Goal: Task Accomplishment & Management: Complete application form

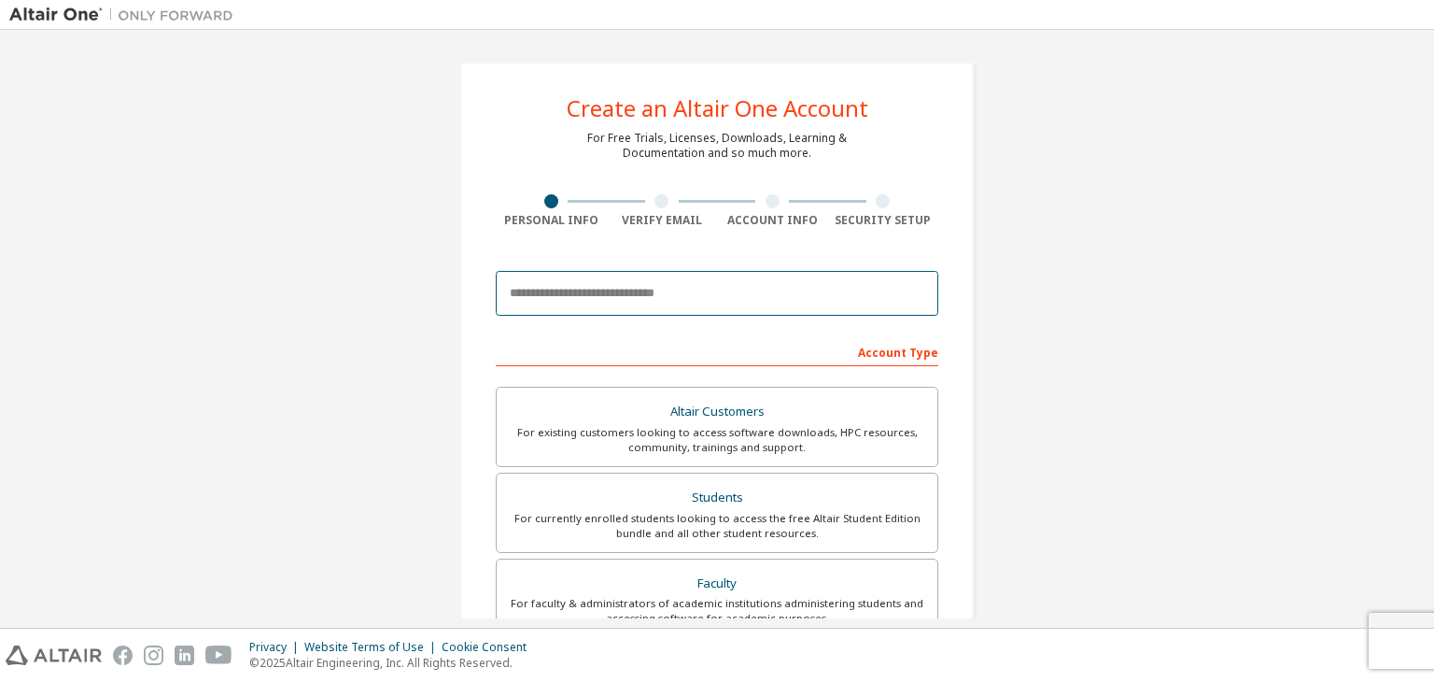
click at [579, 296] on body "Create an Altair One Account For Free Trials, Licenses, Downloads, Learning & D…" at bounding box center [717, 341] width 1434 height 682
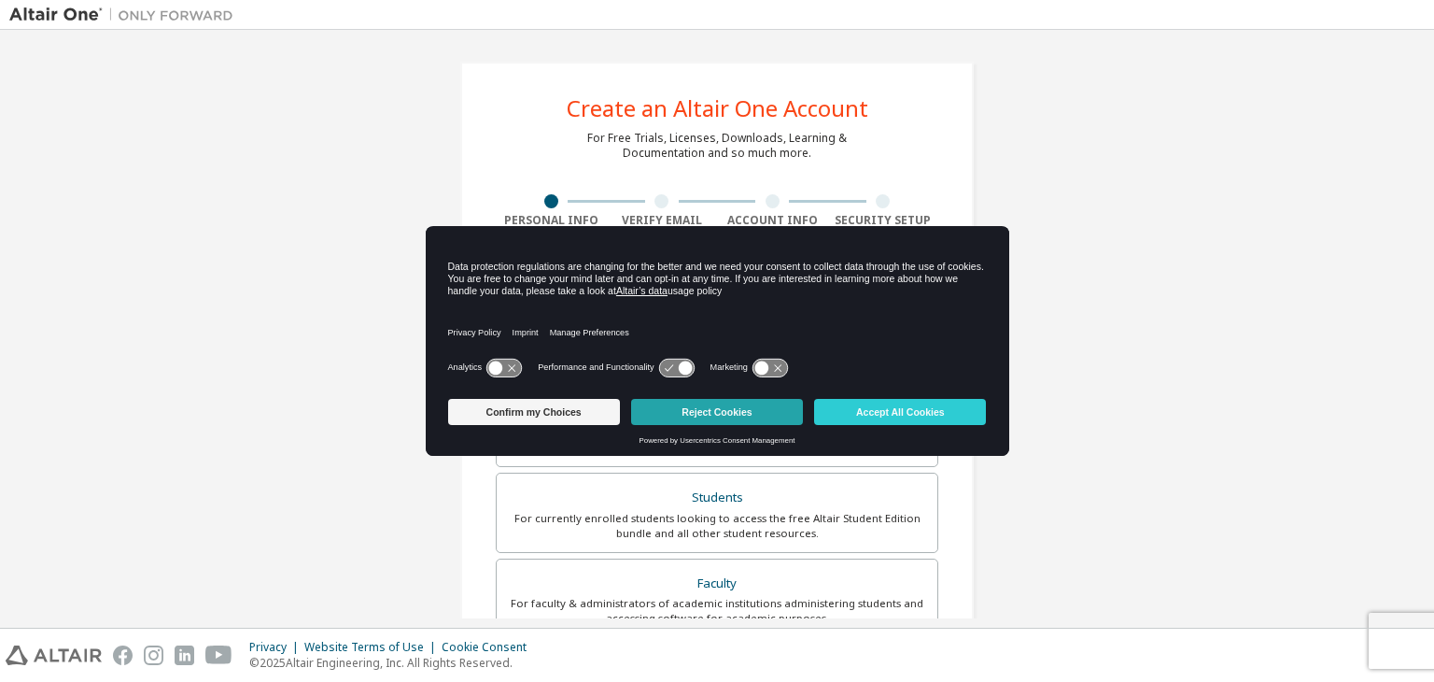
click at [738, 407] on button "Reject Cookies" at bounding box center [717, 412] width 172 height 26
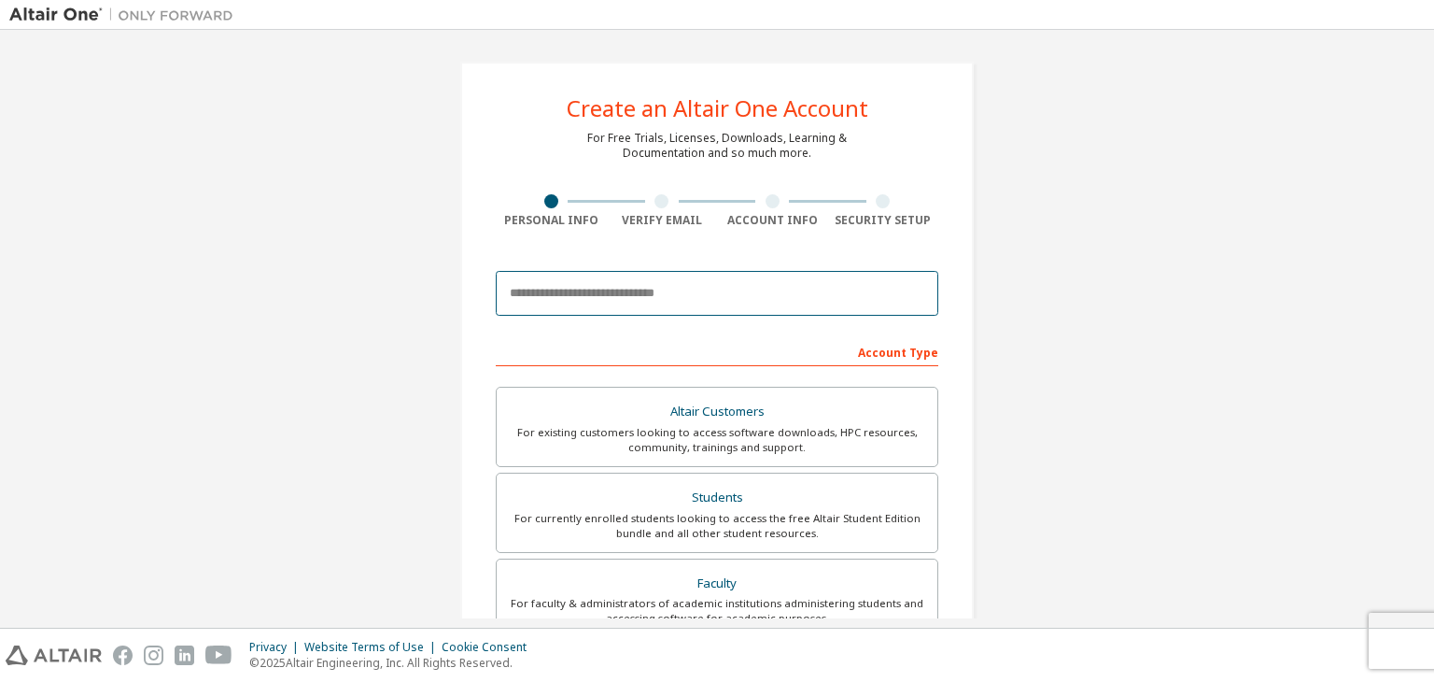
click at [666, 297] on input "email" at bounding box center [717, 293] width 443 height 45
type input "**********"
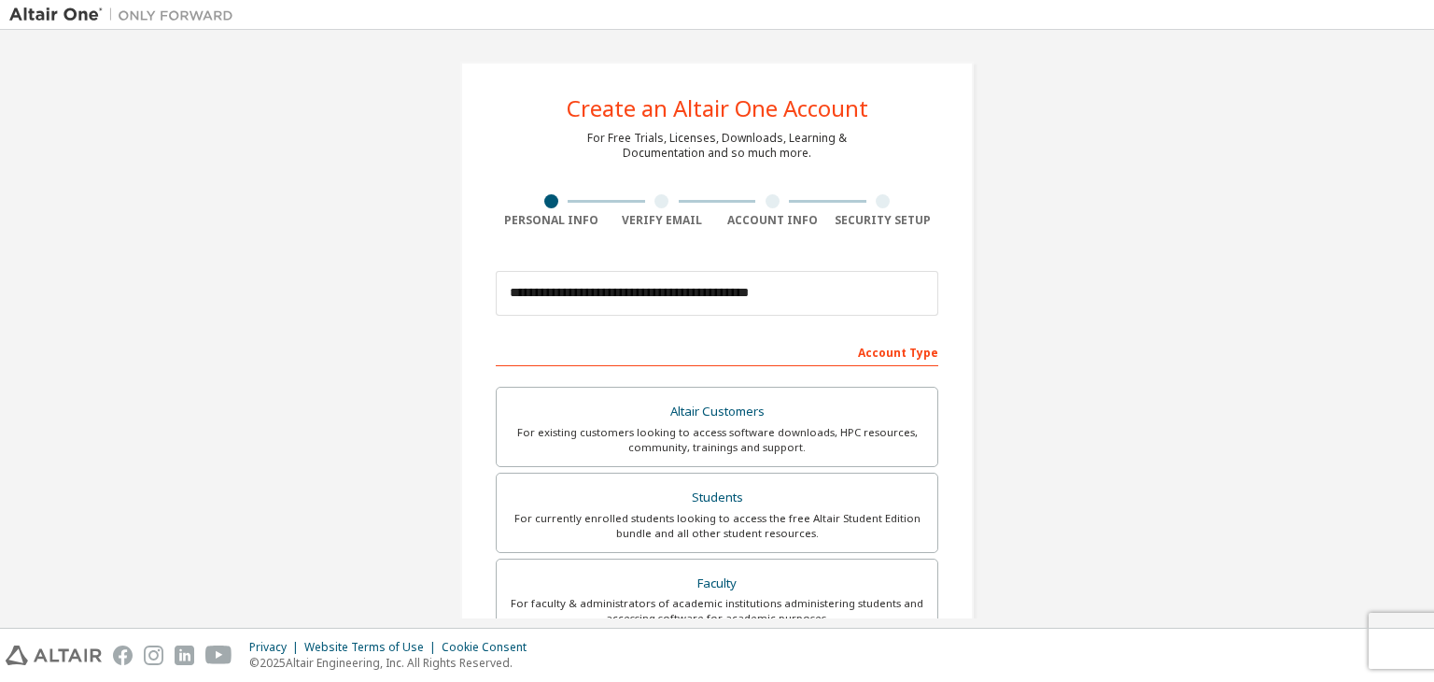
click at [903, 349] on div "Account Type" at bounding box center [717, 351] width 443 height 30
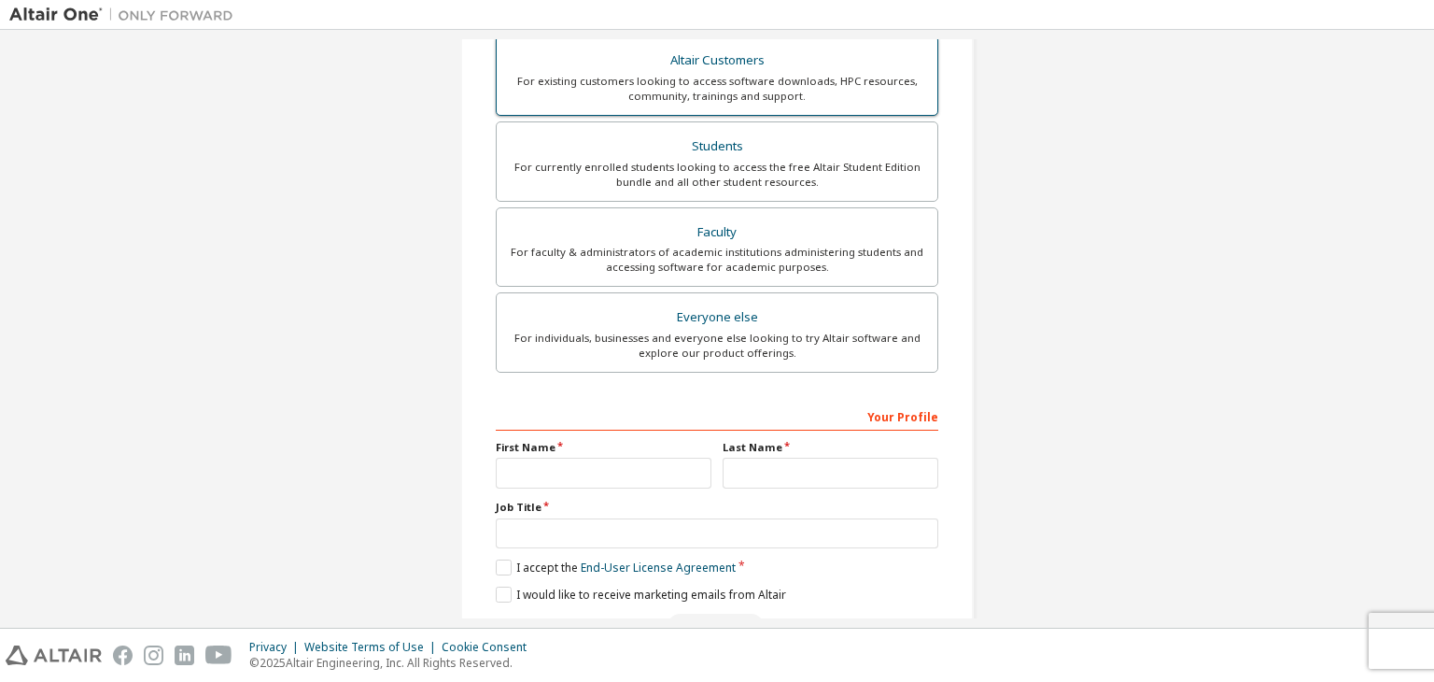
scroll to position [406, 0]
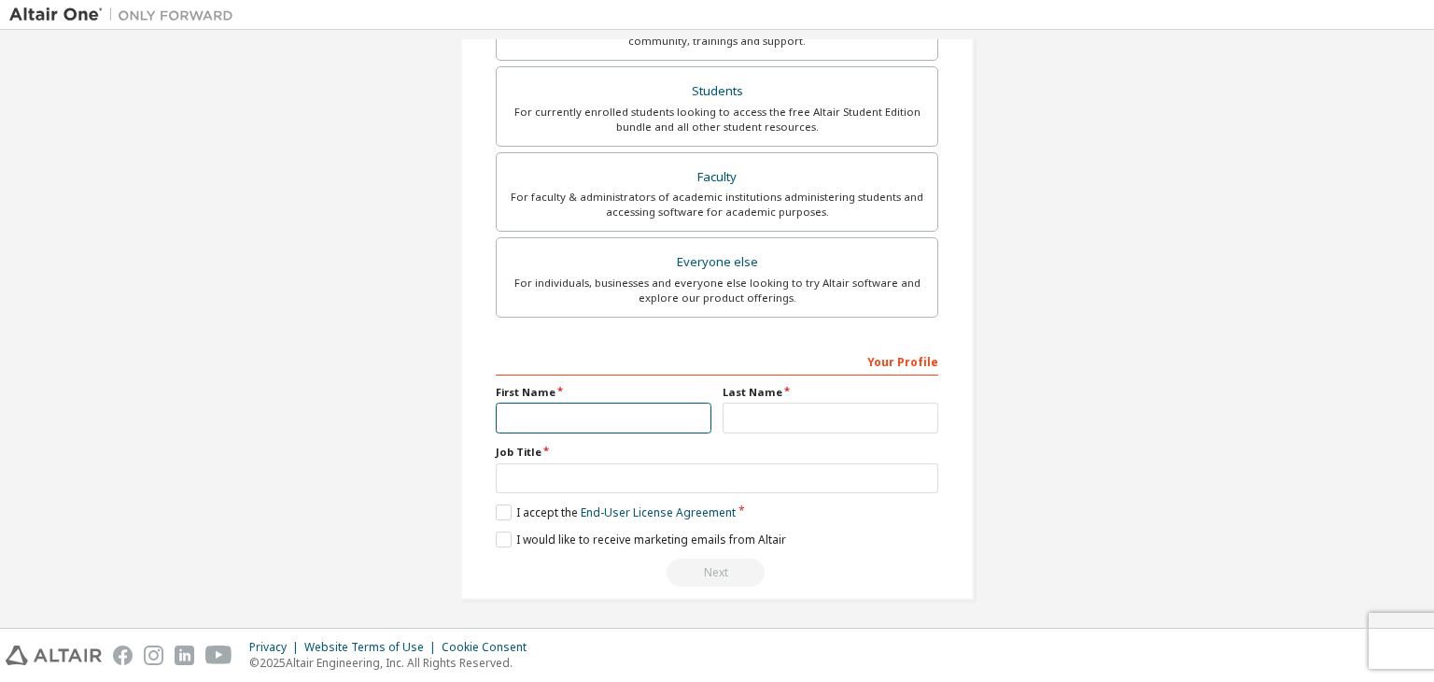
click at [651, 421] on input "text" at bounding box center [604, 417] width 216 height 31
type input "*******"
type input "*********"
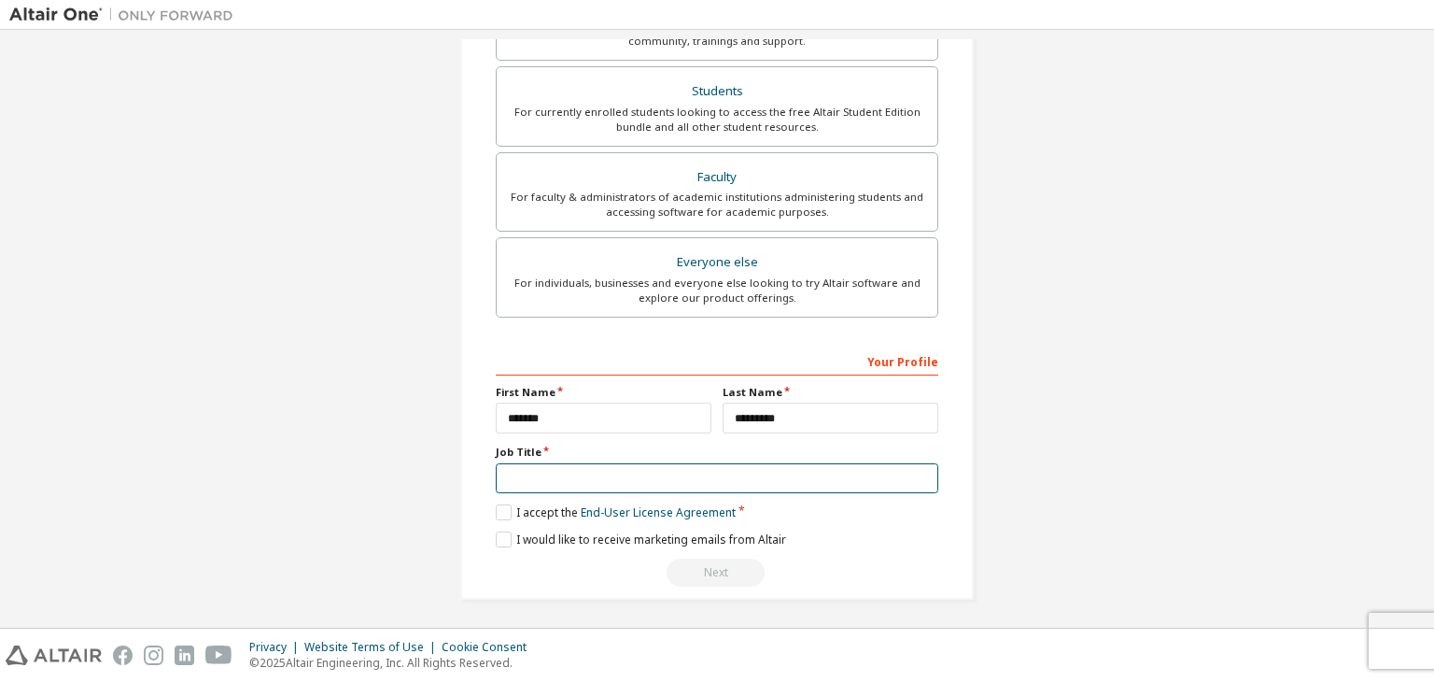
click at [668, 476] on input "text" at bounding box center [717, 478] width 443 height 31
type input "*******"
click at [497, 510] on label "I accept the End-User License Agreement" at bounding box center [616, 512] width 240 height 16
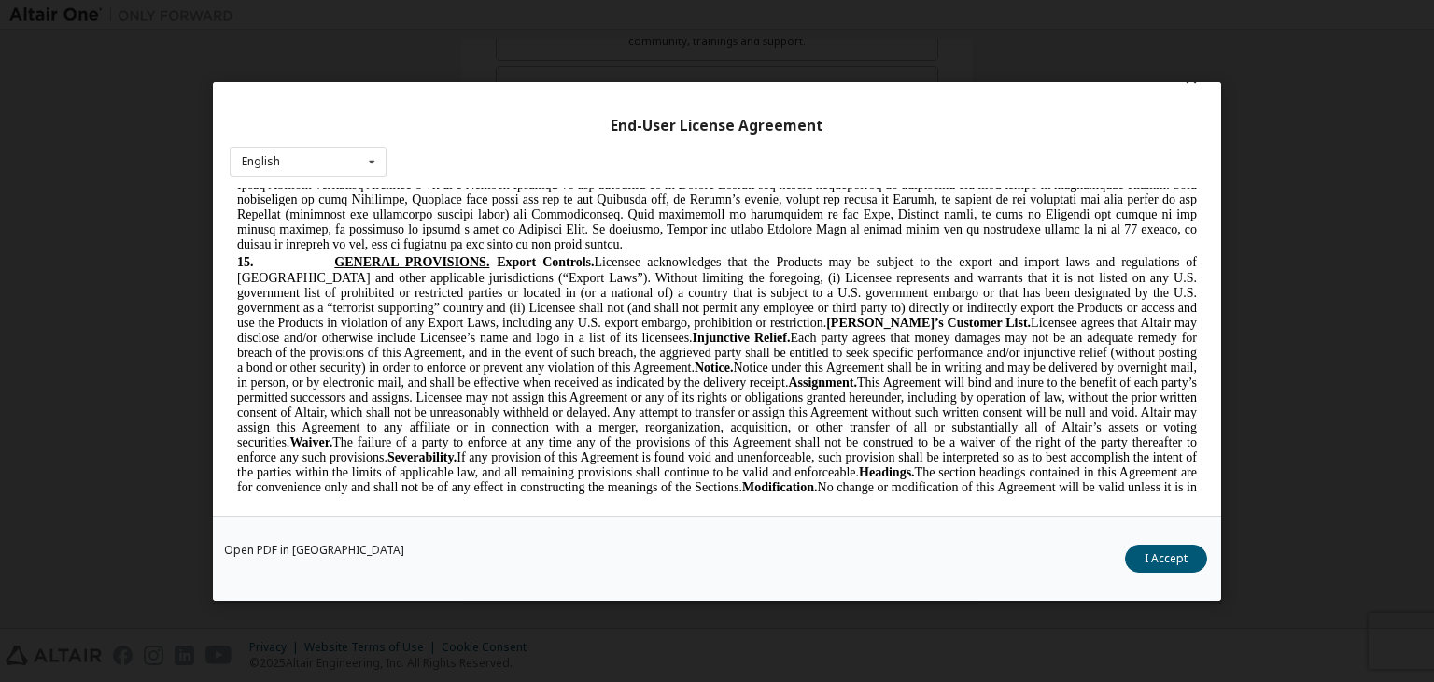
scroll to position [4171, 0]
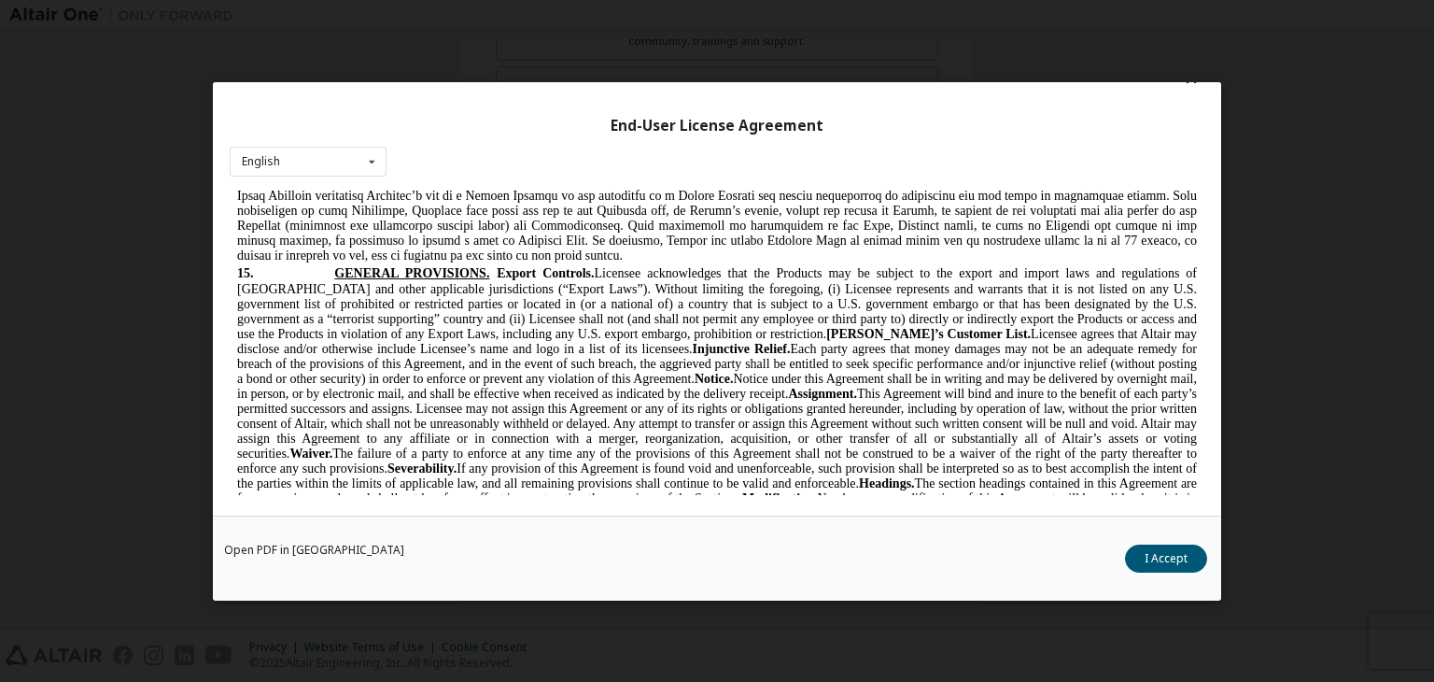
click at [1270, 46] on div "End-User License Agreement English English Chinese French German Japanese Korea…" at bounding box center [717, 341] width 1434 height 682
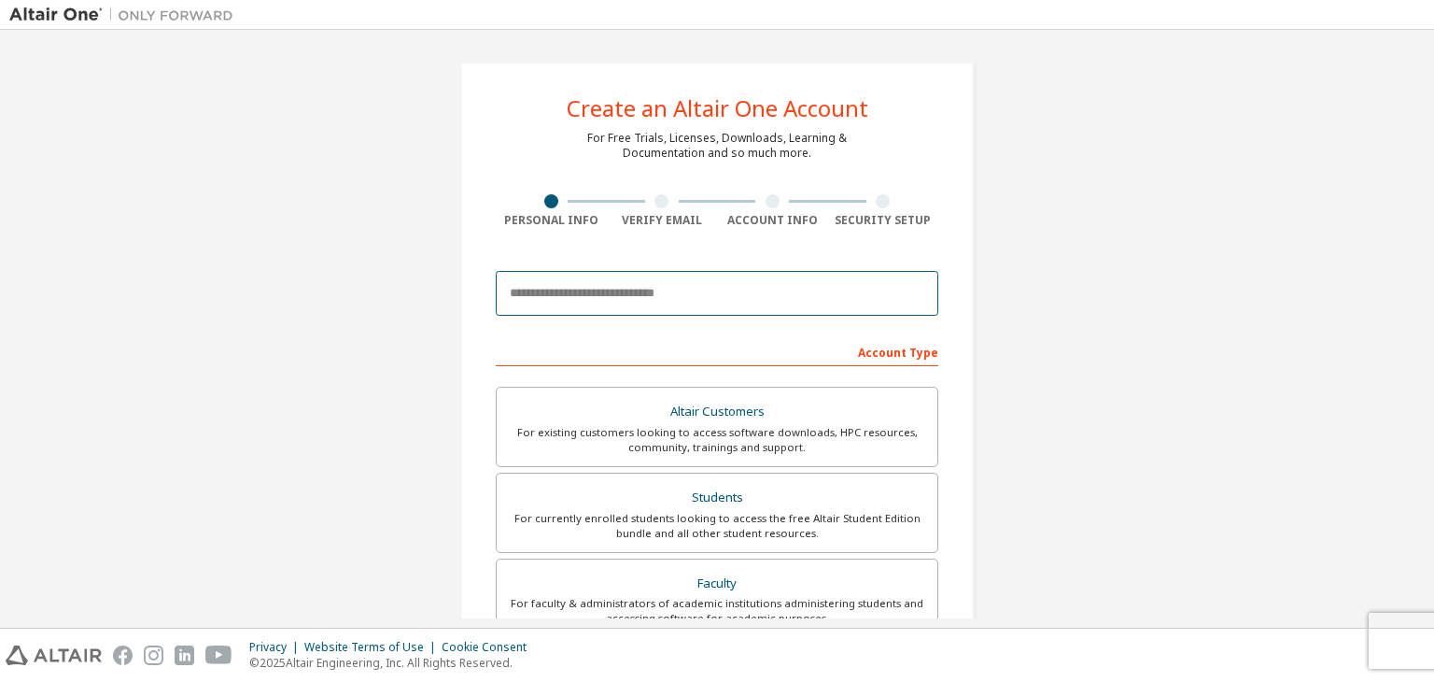
click at [568, 281] on input "email" at bounding box center [717, 293] width 443 height 45
type input "**********"
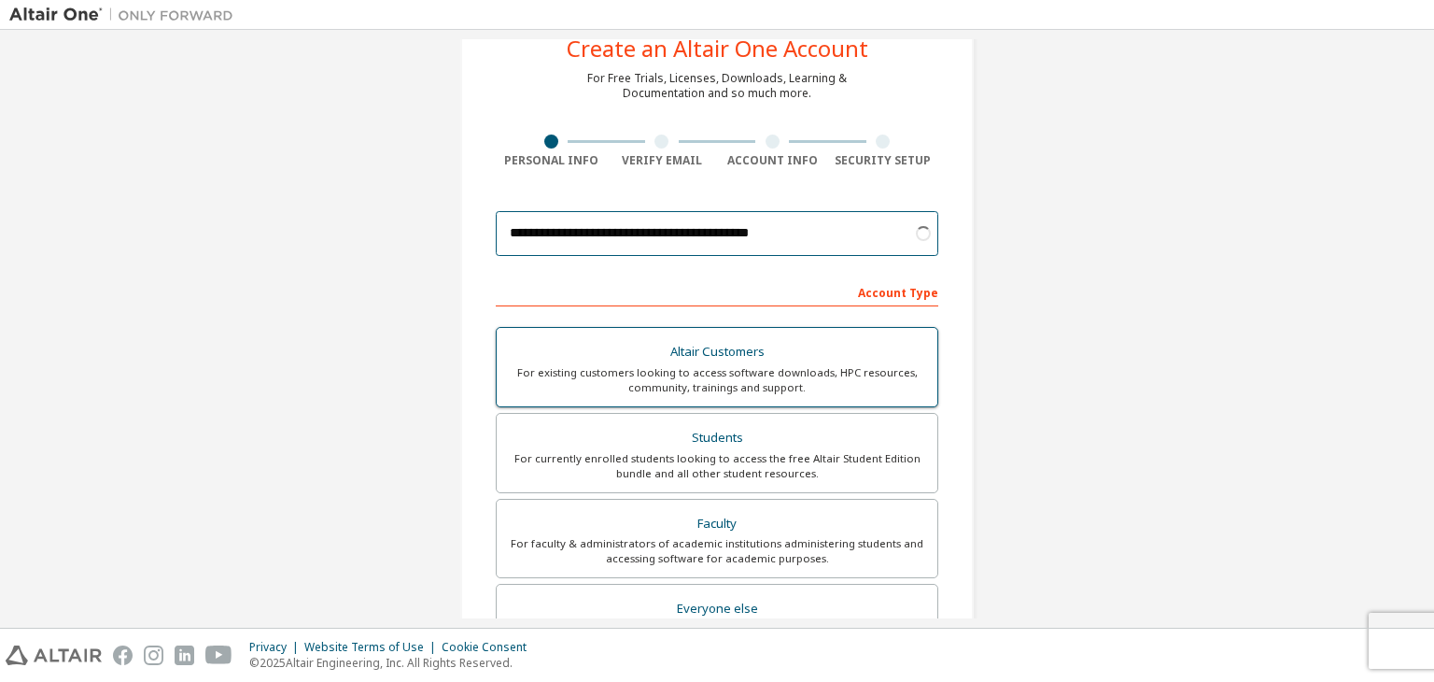
scroll to position [89, 0]
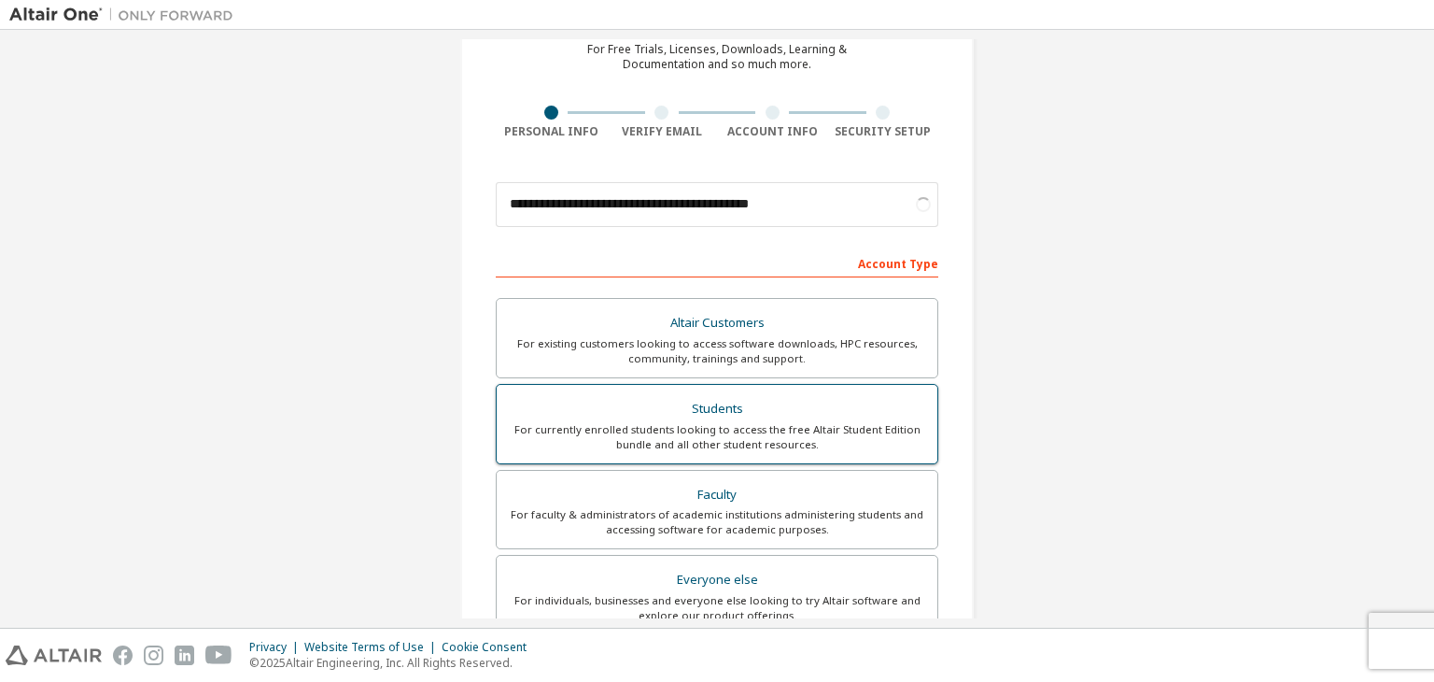
click at [671, 432] on div "For currently enrolled students looking to access the free Altair Student Editi…" at bounding box center [717, 437] width 418 height 30
click at [713, 426] on div "For currently enrolled students looking to access the free Altair Student Editi…" at bounding box center [717, 437] width 418 height 30
drag, startPoint x: 765, startPoint y: 408, endPoint x: 753, endPoint y: 404, distance: 12.7
click at [753, 404] on div "Students" at bounding box center [717, 409] width 418 height 26
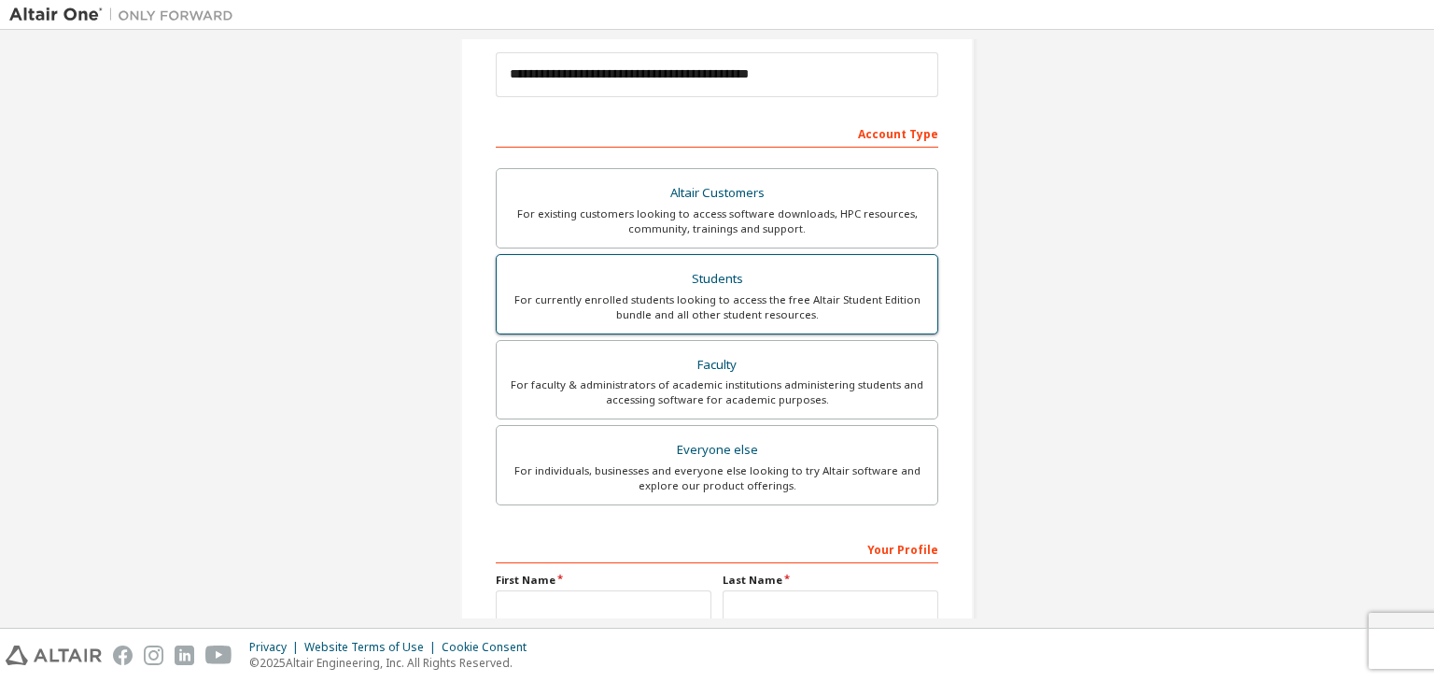
scroll to position [216, 0]
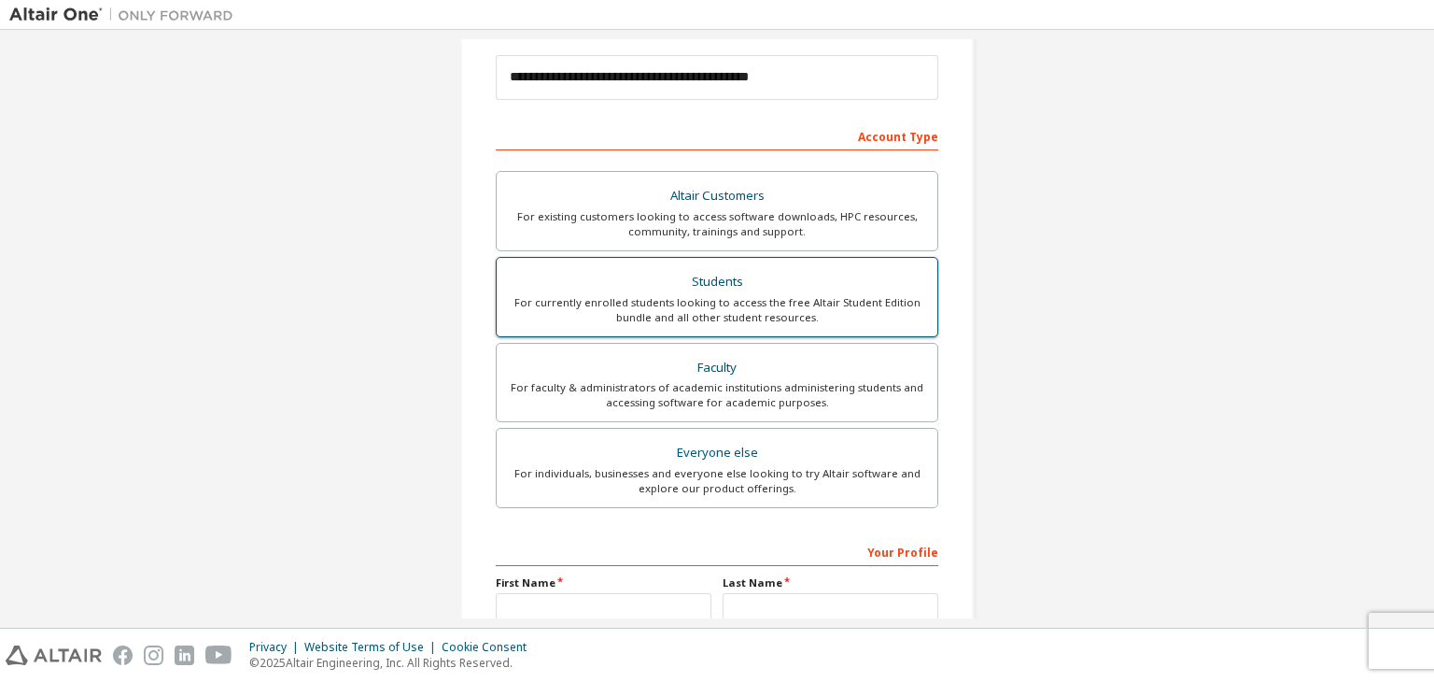
click at [771, 303] on div "For currently enrolled students looking to access the free Altair Student Editi…" at bounding box center [717, 310] width 418 height 30
click at [778, 270] on div "Students" at bounding box center [717, 282] width 418 height 26
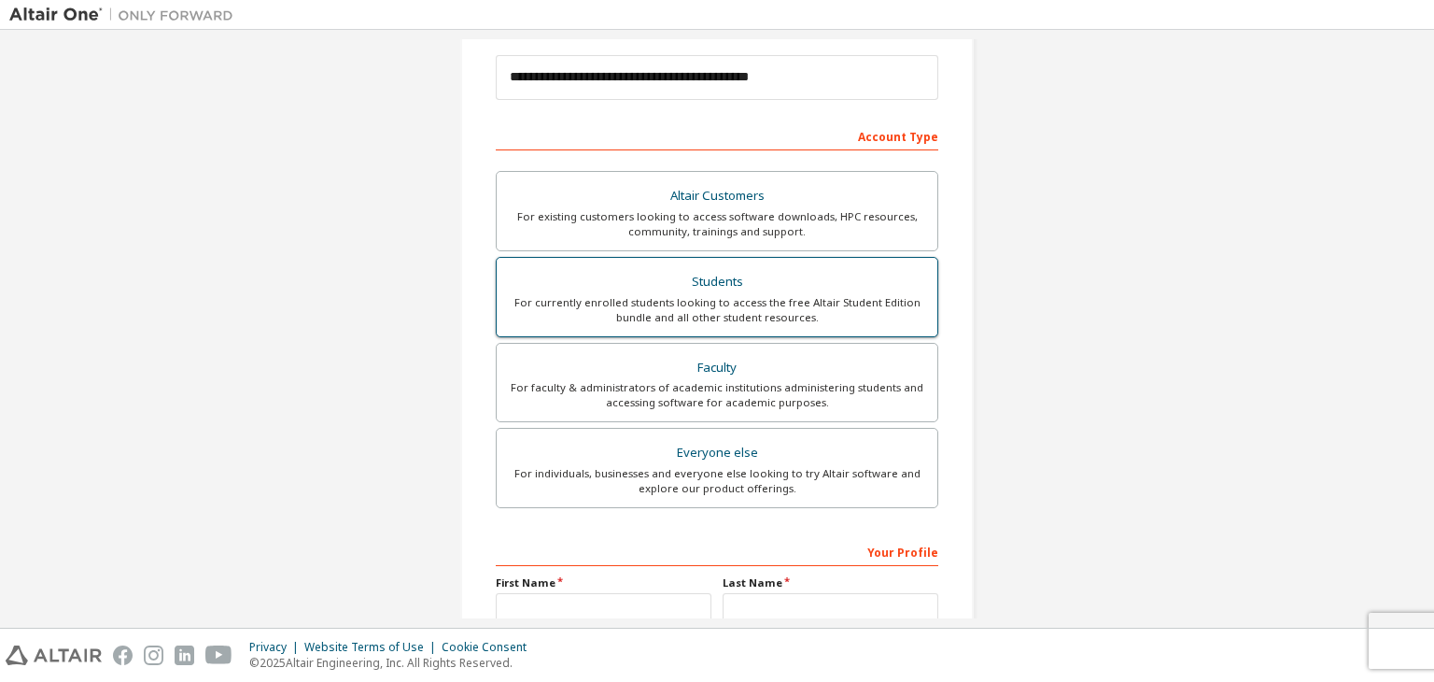
click at [778, 270] on div "Students" at bounding box center [717, 282] width 418 height 26
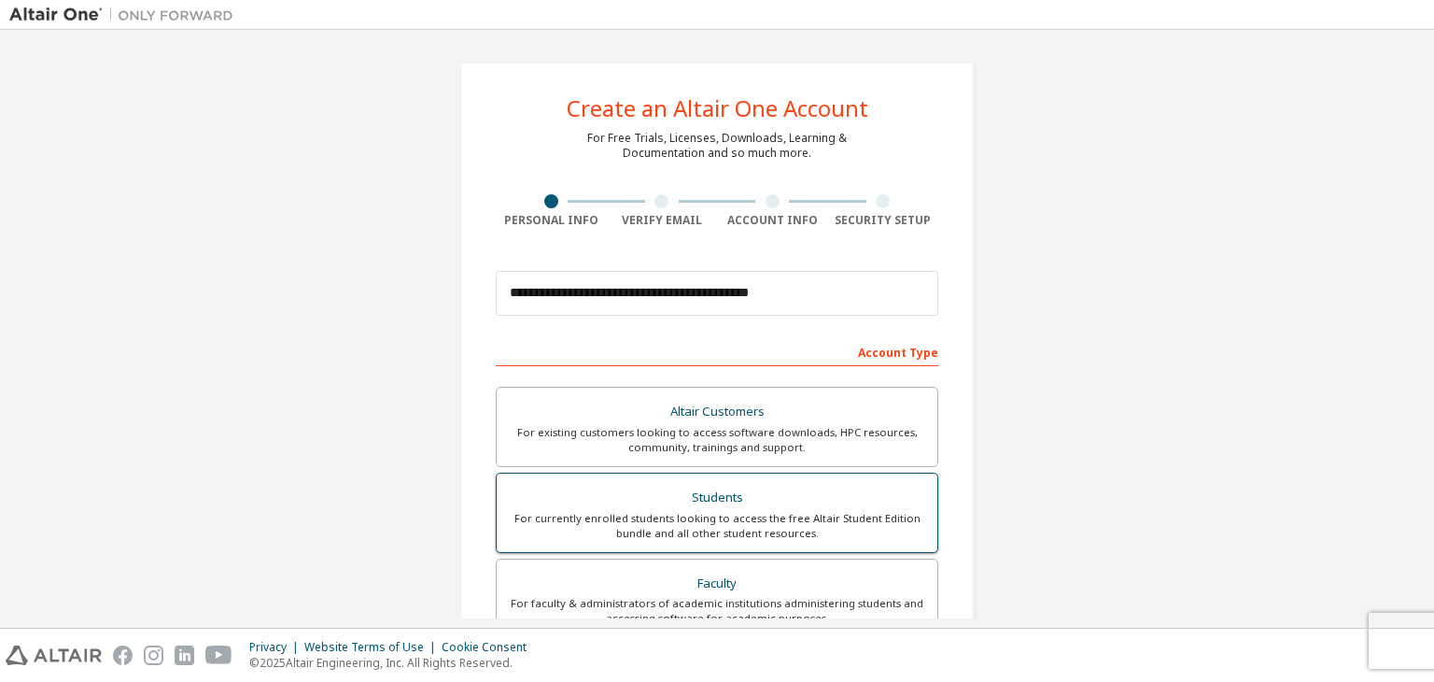
scroll to position [0, 0]
click at [881, 359] on div "Account Type" at bounding box center [717, 351] width 443 height 30
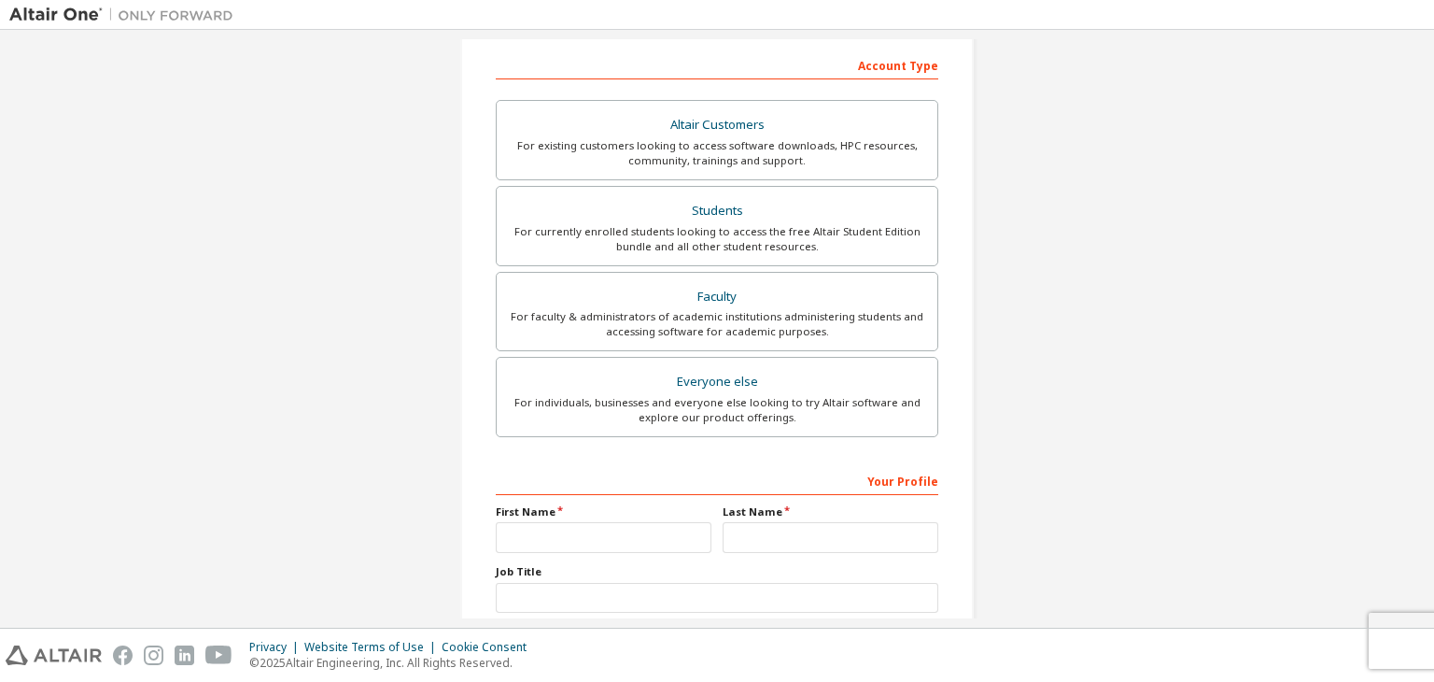
scroll to position [406, 0]
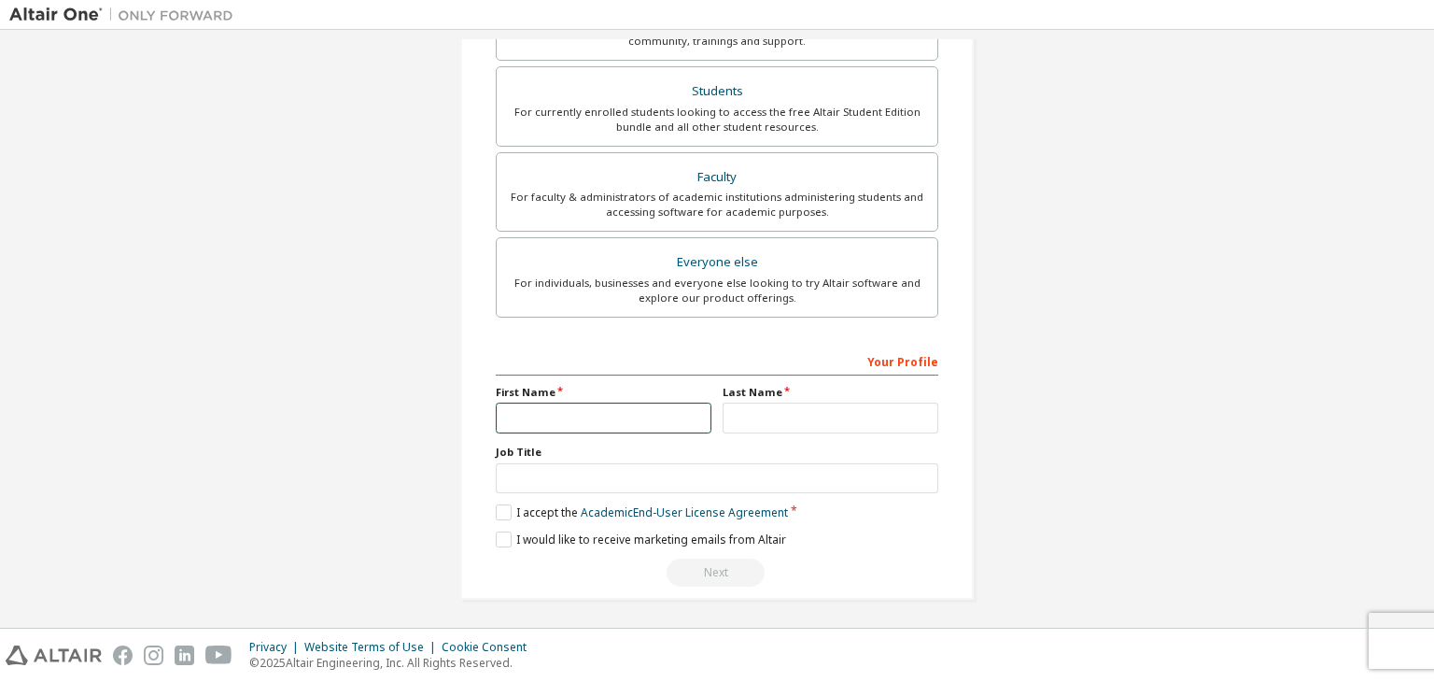
click at [656, 421] on input "text" at bounding box center [604, 417] width 216 height 31
type input "*******"
type input "*********"
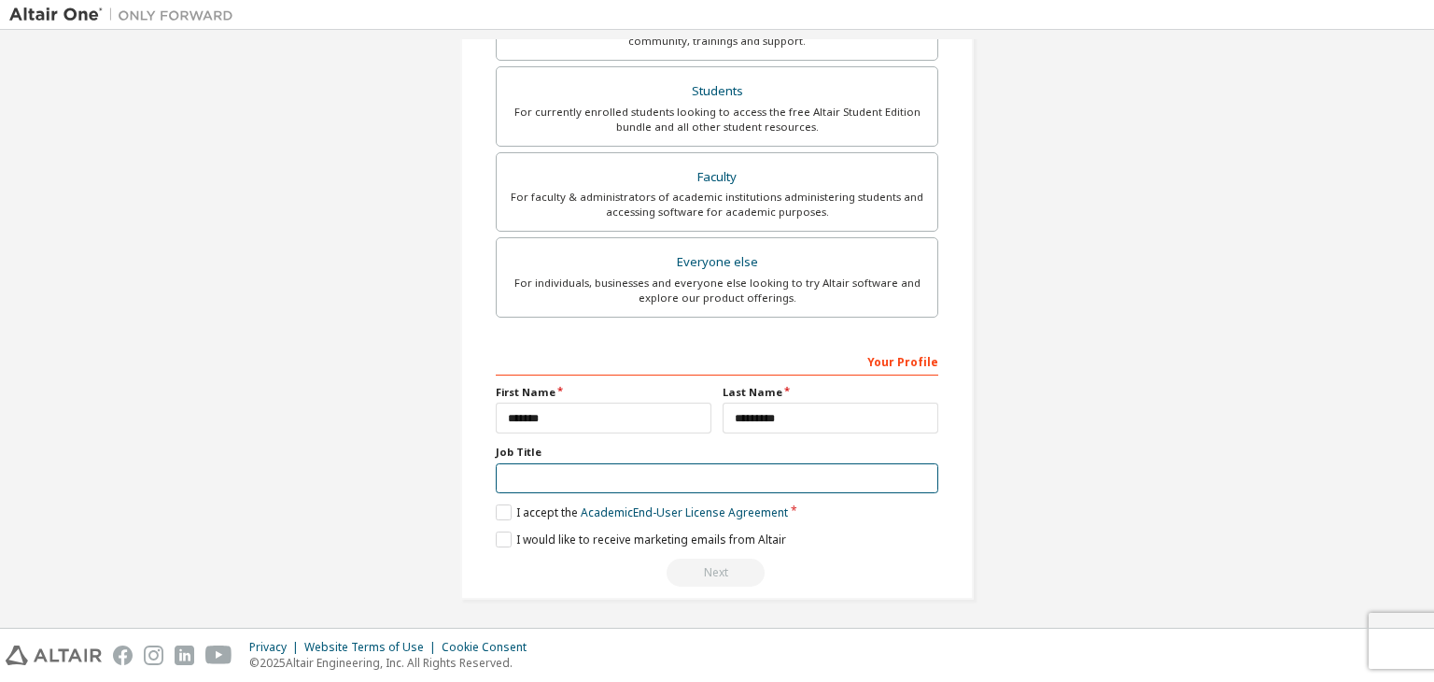
click at [648, 473] on input "text" at bounding box center [717, 478] width 443 height 31
type input "*******"
click at [499, 515] on label "I accept the Academic End-User License Agreement" at bounding box center [642, 512] width 292 height 16
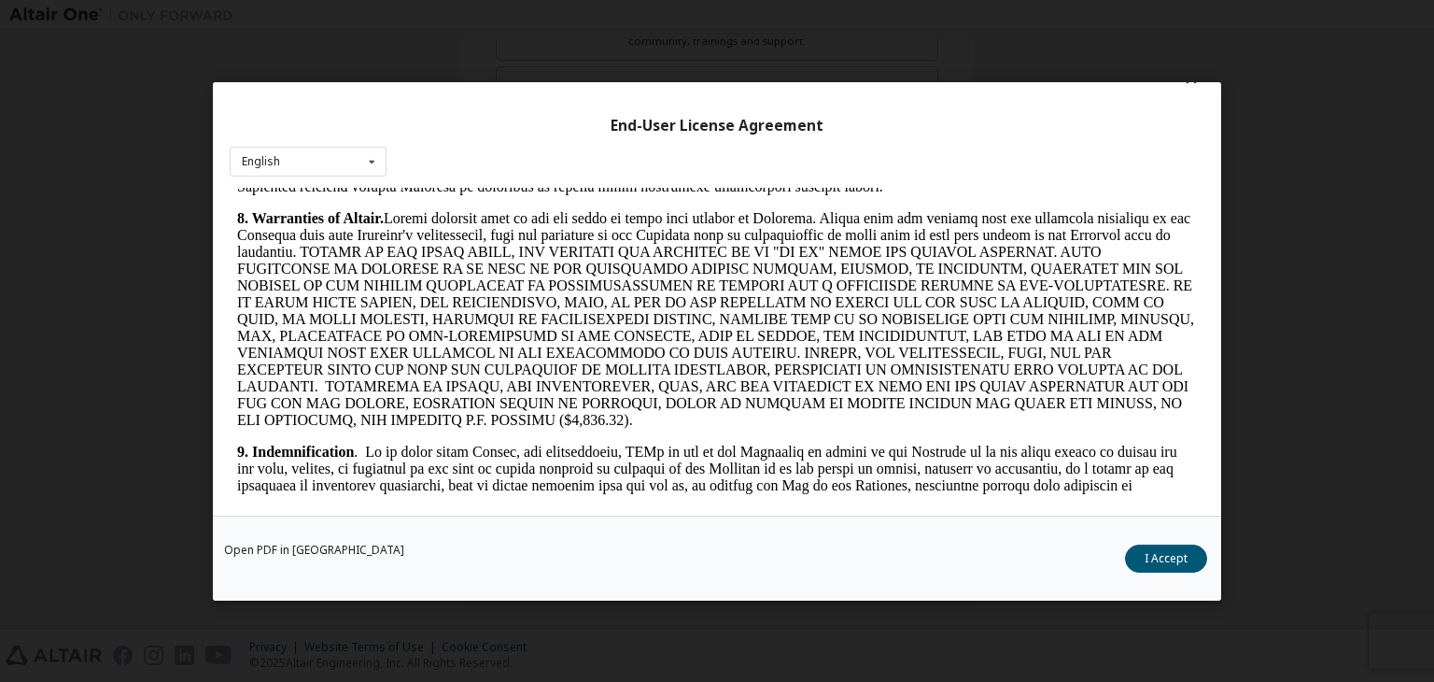
scroll to position [2054, 0]
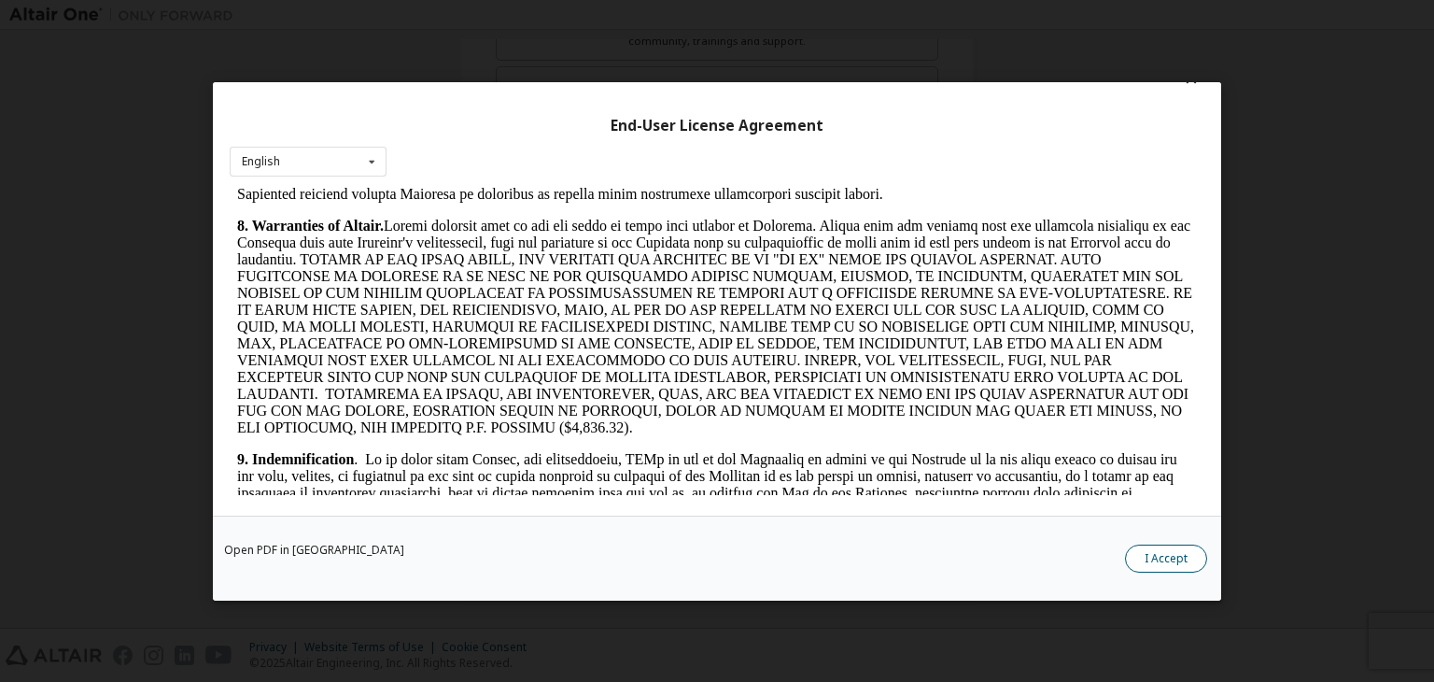
click at [1150, 558] on button "I Accept" at bounding box center [1166, 558] width 82 height 28
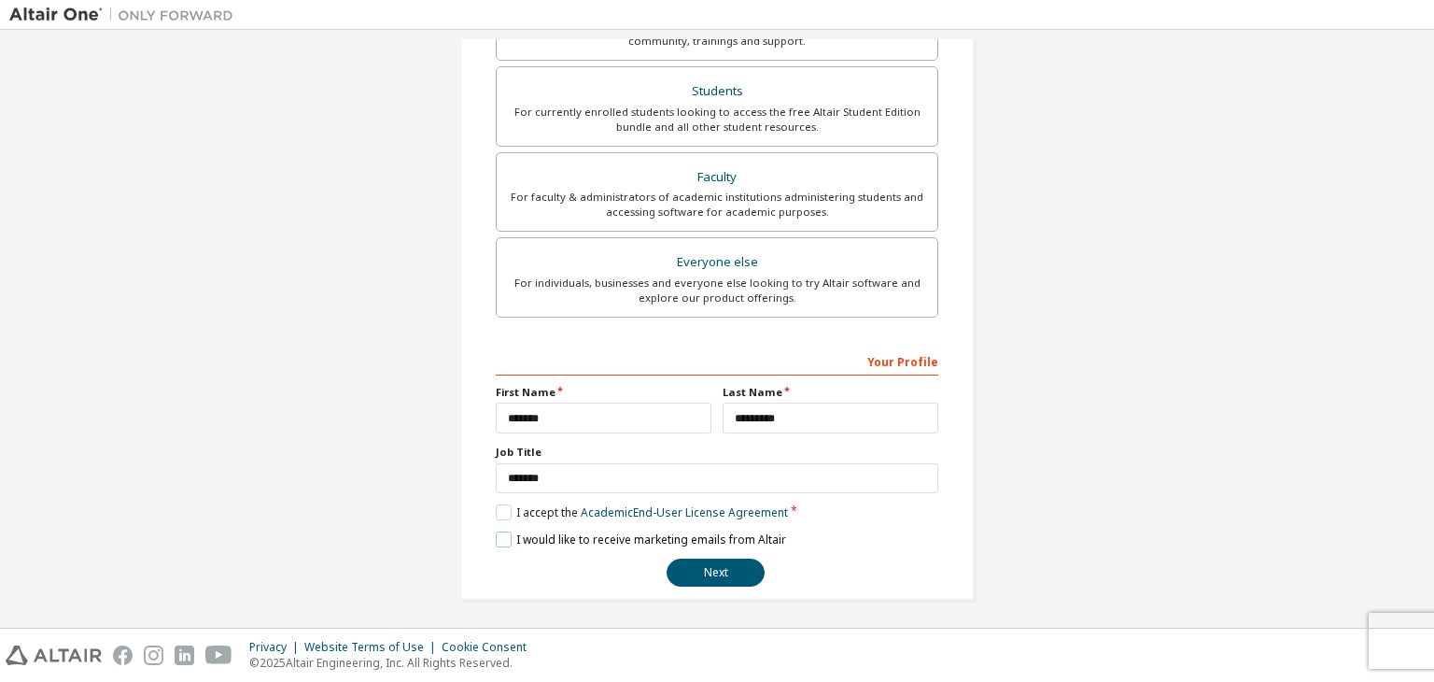
click at [496, 538] on label "I would like to receive marketing emails from Altair" at bounding box center [641, 539] width 290 height 16
click at [689, 561] on button "Next" at bounding box center [716, 572] width 98 height 28
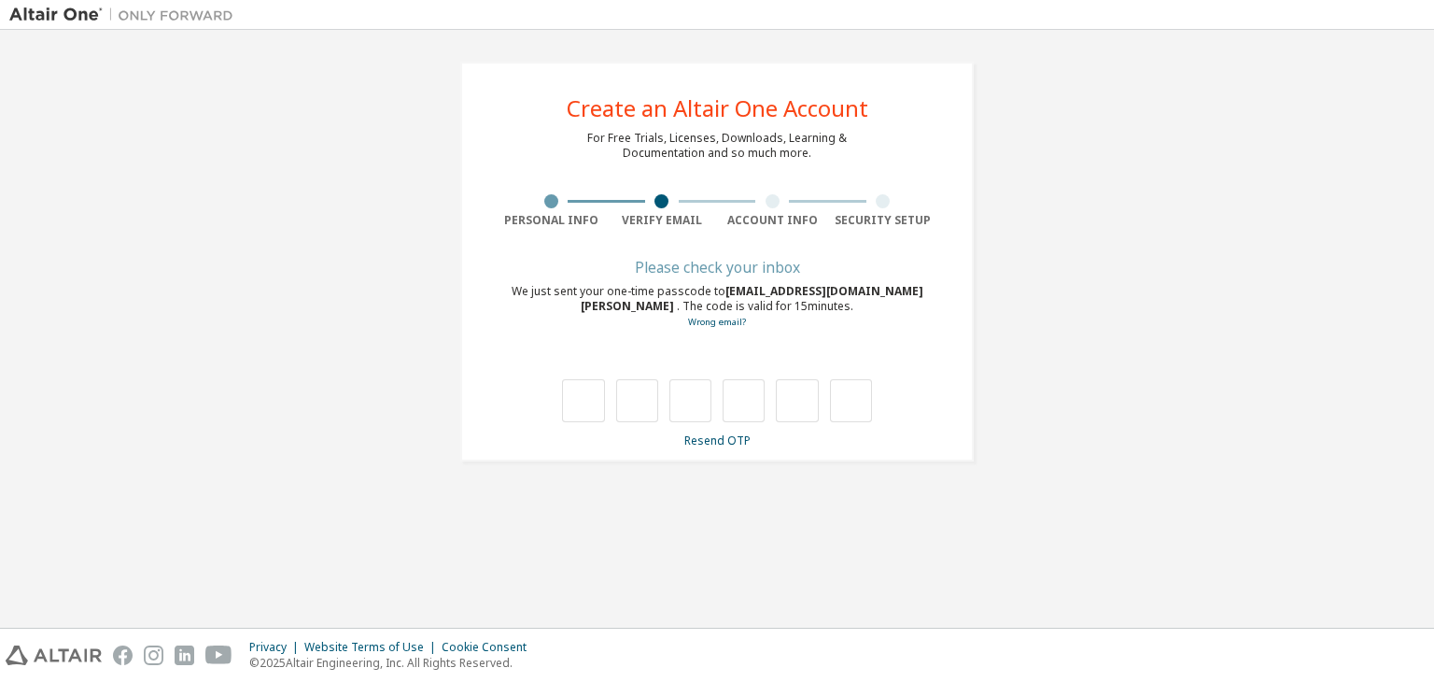
scroll to position [0, 0]
type input "*"
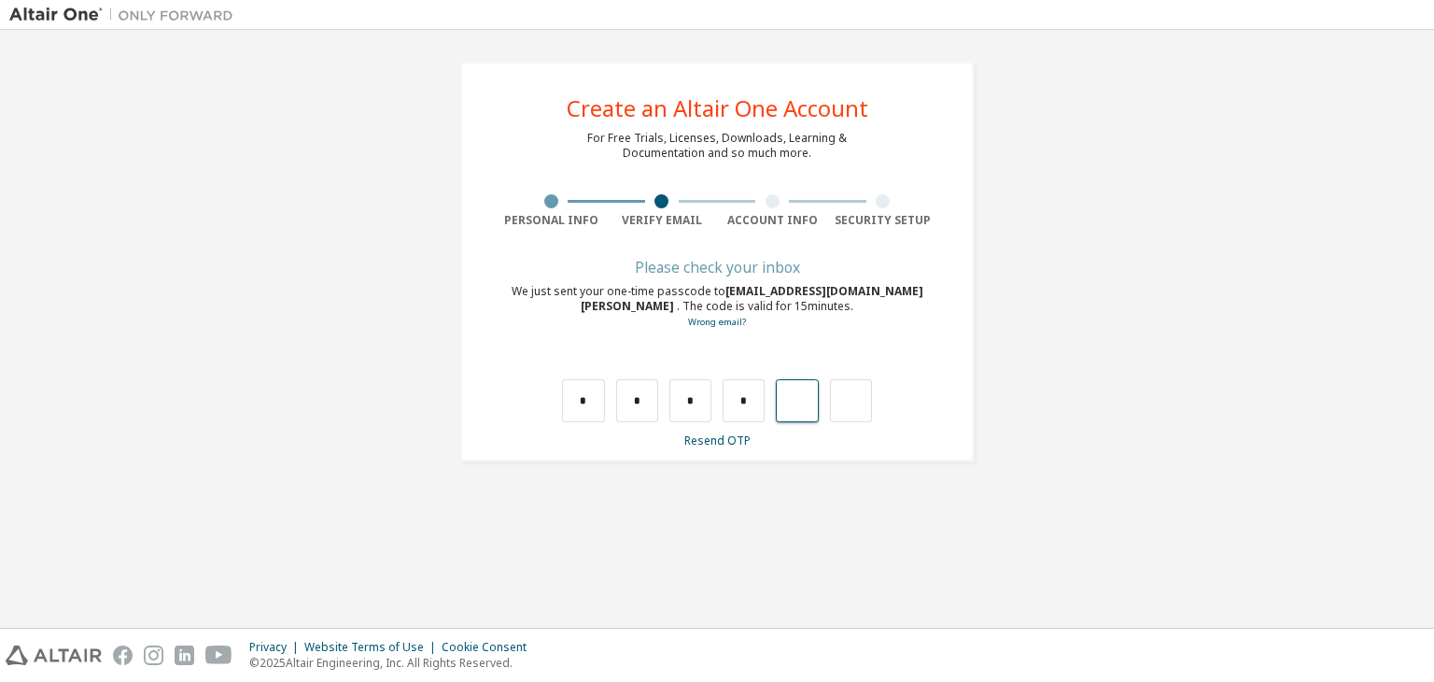
type input "*"
